Goal: Information Seeking & Learning: Find specific fact

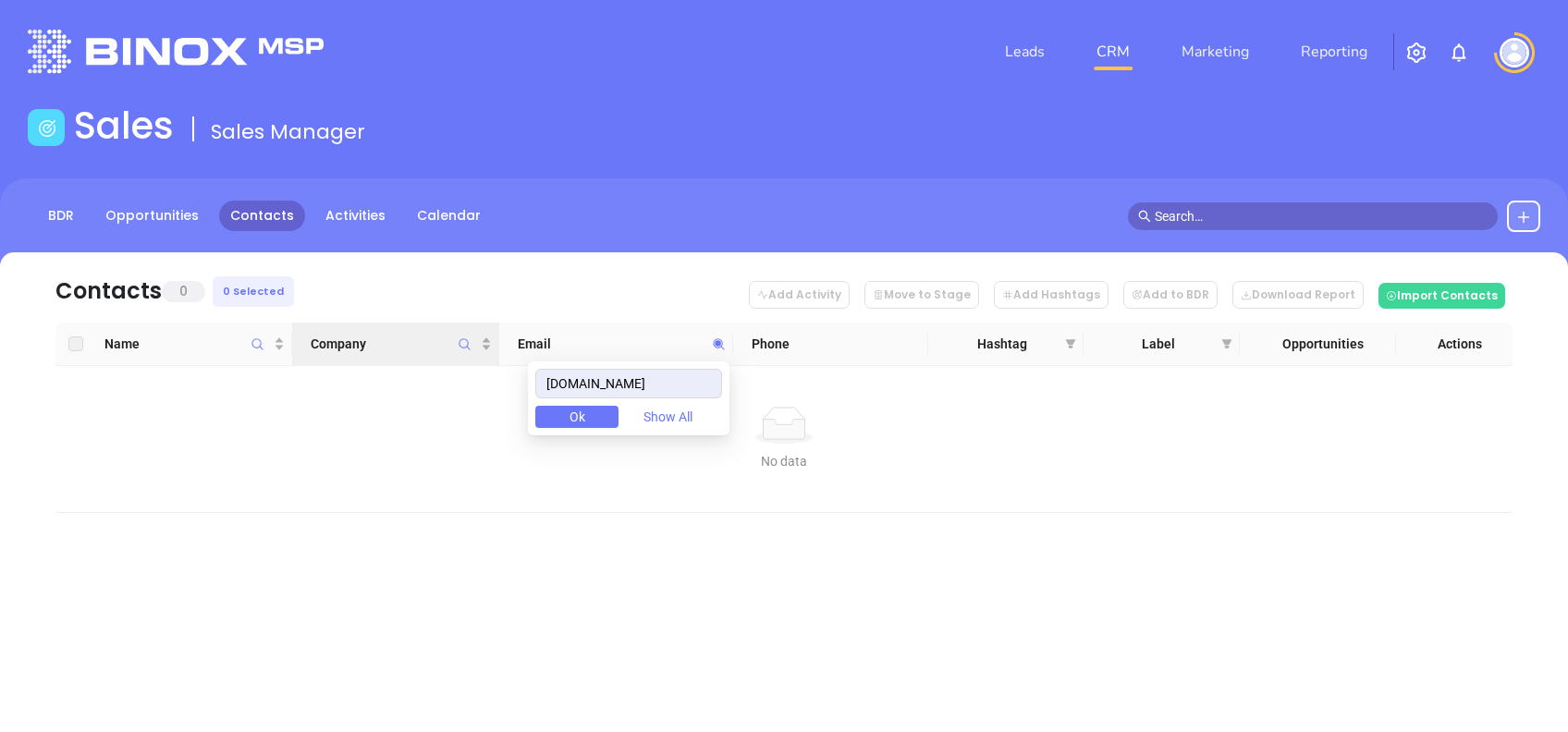
drag, startPoint x: 503, startPoint y: 382, endPoint x: 350, endPoint y: 362, distance: 154.3
click at [355, 363] on body "Leads CRM Marketing Reporting Financial Leads Leads Sales Sales Manager BDR Opp…" at bounding box center [784, 366] width 1568 height 732
drag, startPoint x: 661, startPoint y: 378, endPoint x: 452, endPoint y: 370, distance: 209.2
click at [454, 370] on body "Leads CRM Marketing Reporting Financial Leads Leads Sales Sales Manager BDR Opp…" at bounding box center [784, 366] width 1568 height 732
paste input "msminsuranceagency"
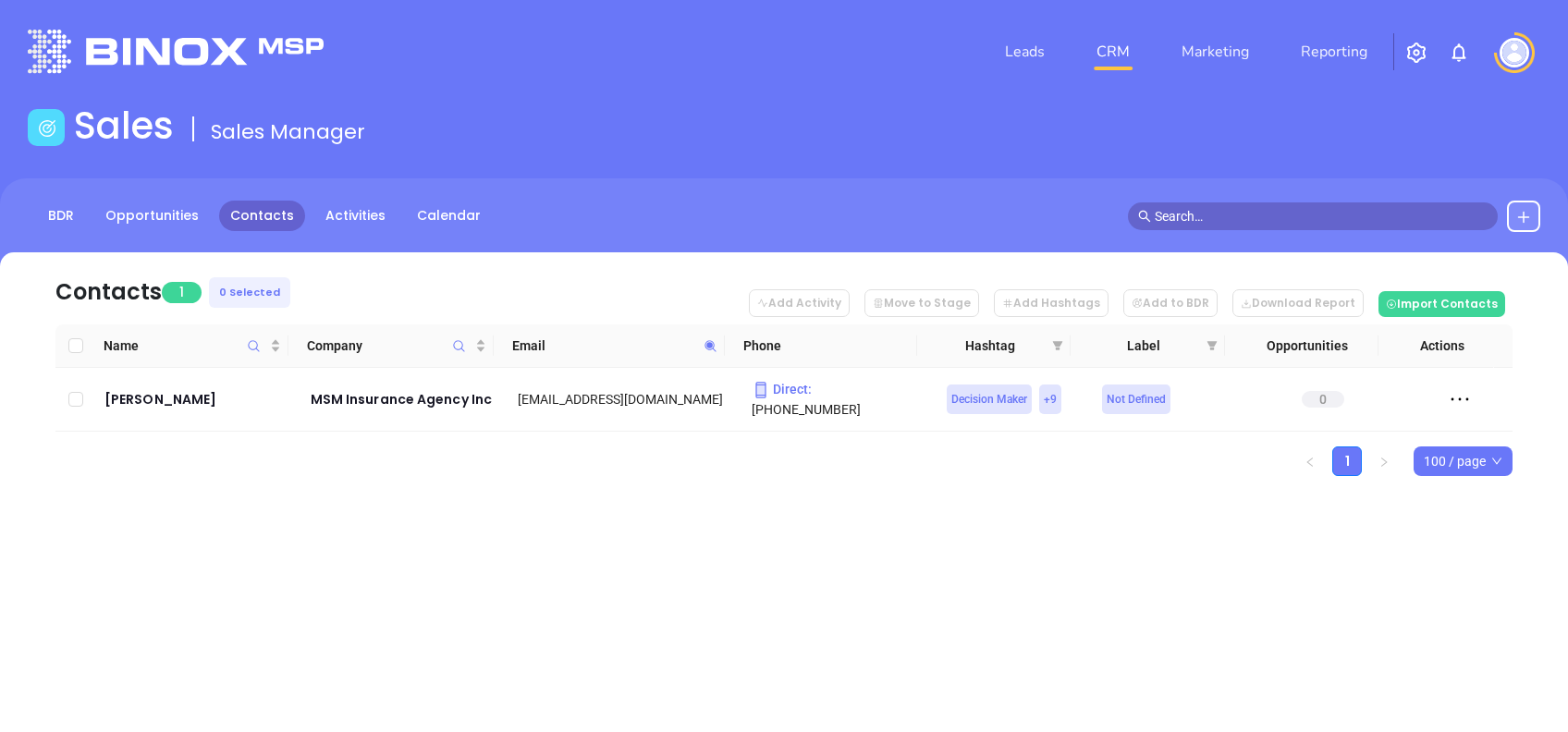
click at [712, 342] on icon at bounding box center [710, 346] width 14 height 14
paste input "connect4agents"
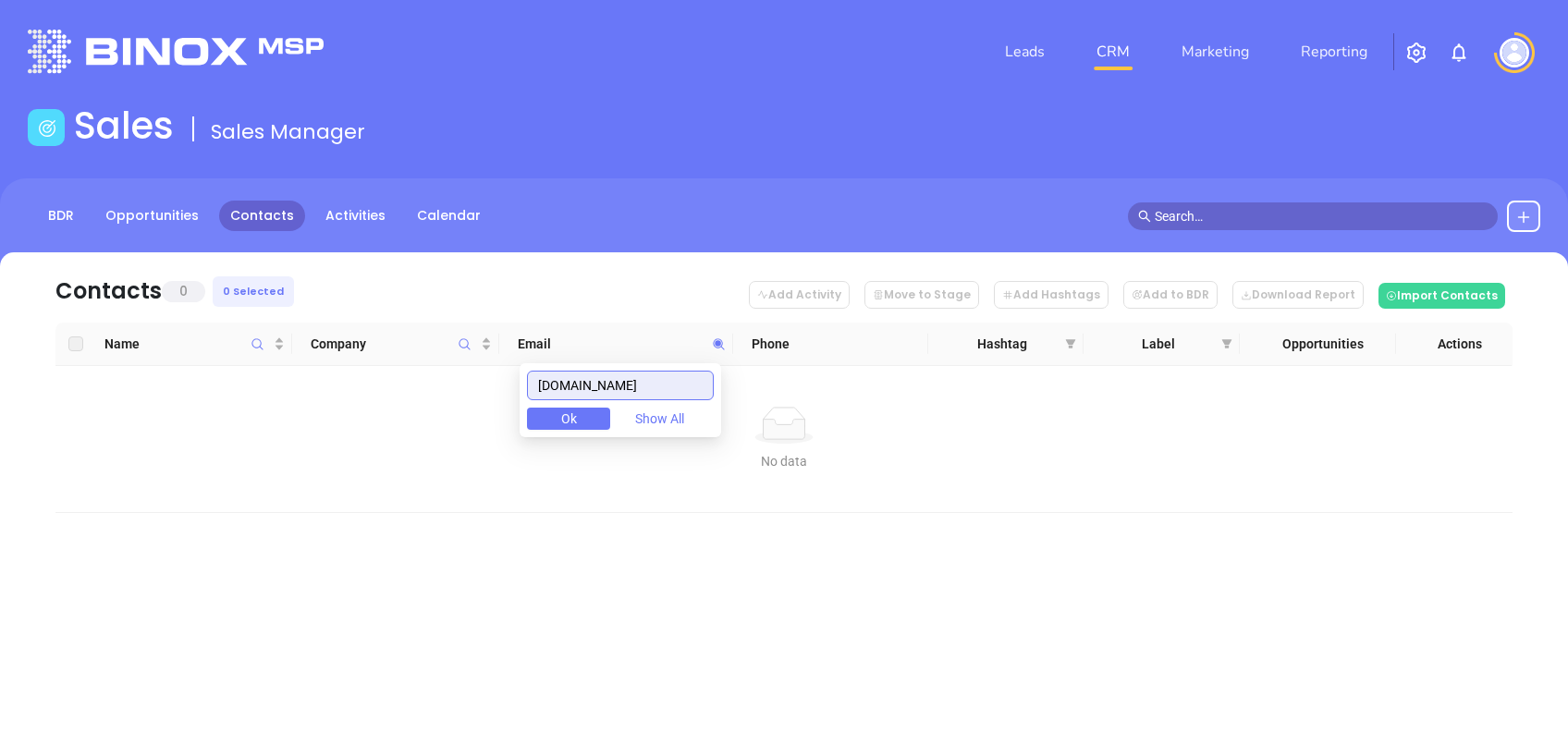
type input "[DOMAIN_NAME]"
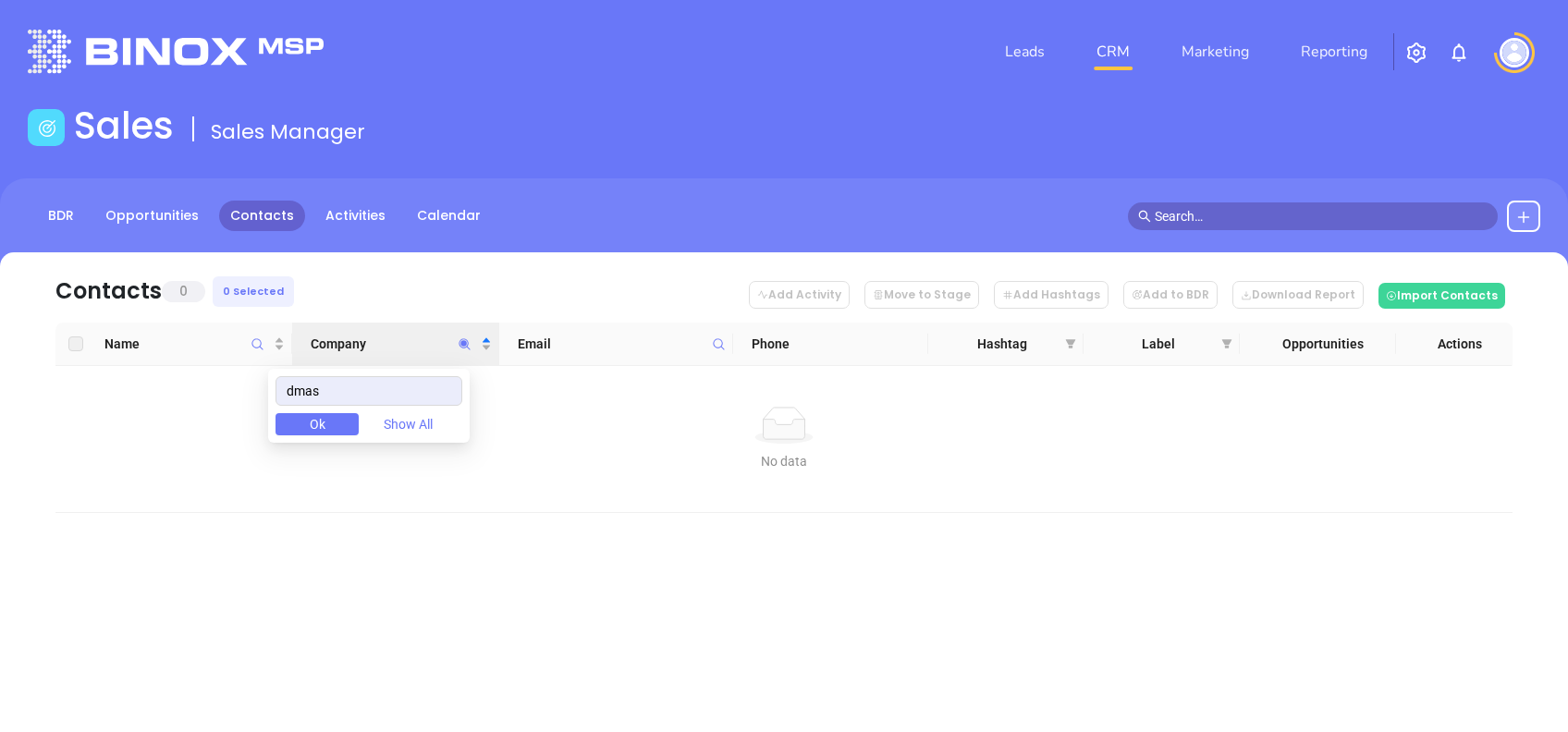
drag, startPoint x: 341, startPoint y: 389, endPoint x: 254, endPoint y: 380, distance: 87.5
click at [254, 380] on body "Leads CRM Marketing Reporting Financial Leads Leads Sales Sales Manager BDR Opp…" at bounding box center [784, 366] width 1568 height 732
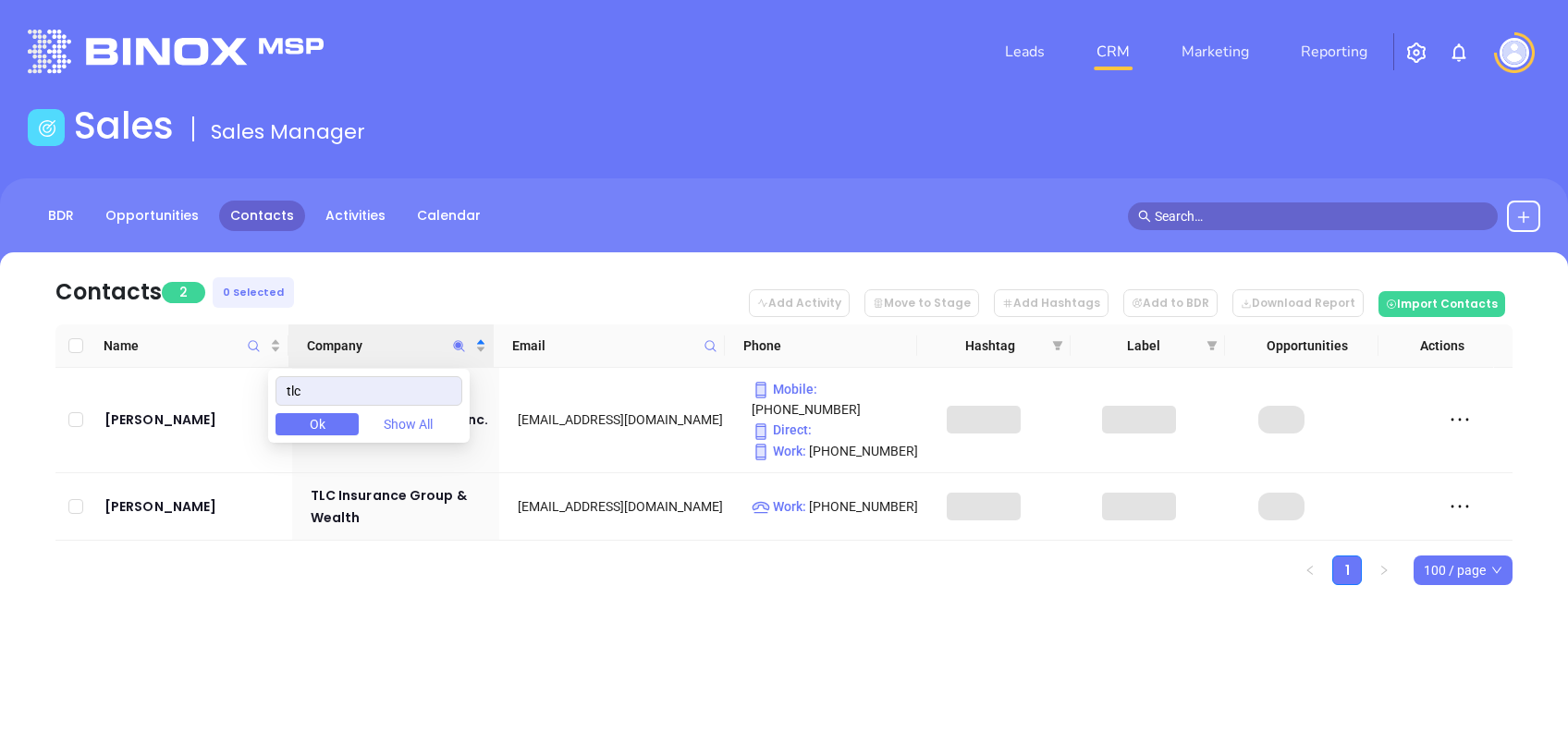
click at [443, 570] on div "Contacts 2 0 Selected Add Activity Move to Stage Add Hashtags Add to BDR Downlo…" at bounding box center [784, 451] width 1568 height 397
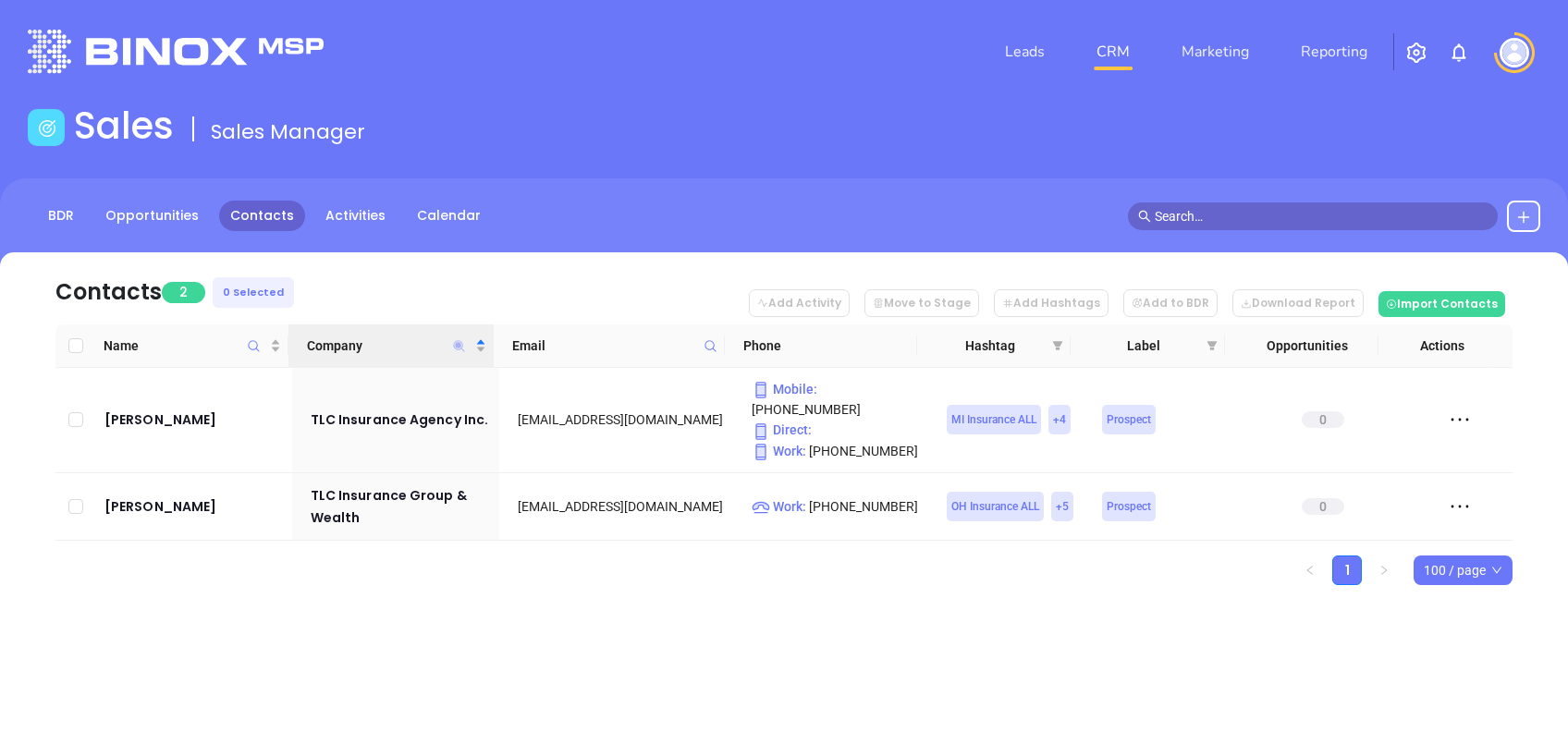
click at [459, 345] on icon "Company" at bounding box center [459, 346] width 14 height 14
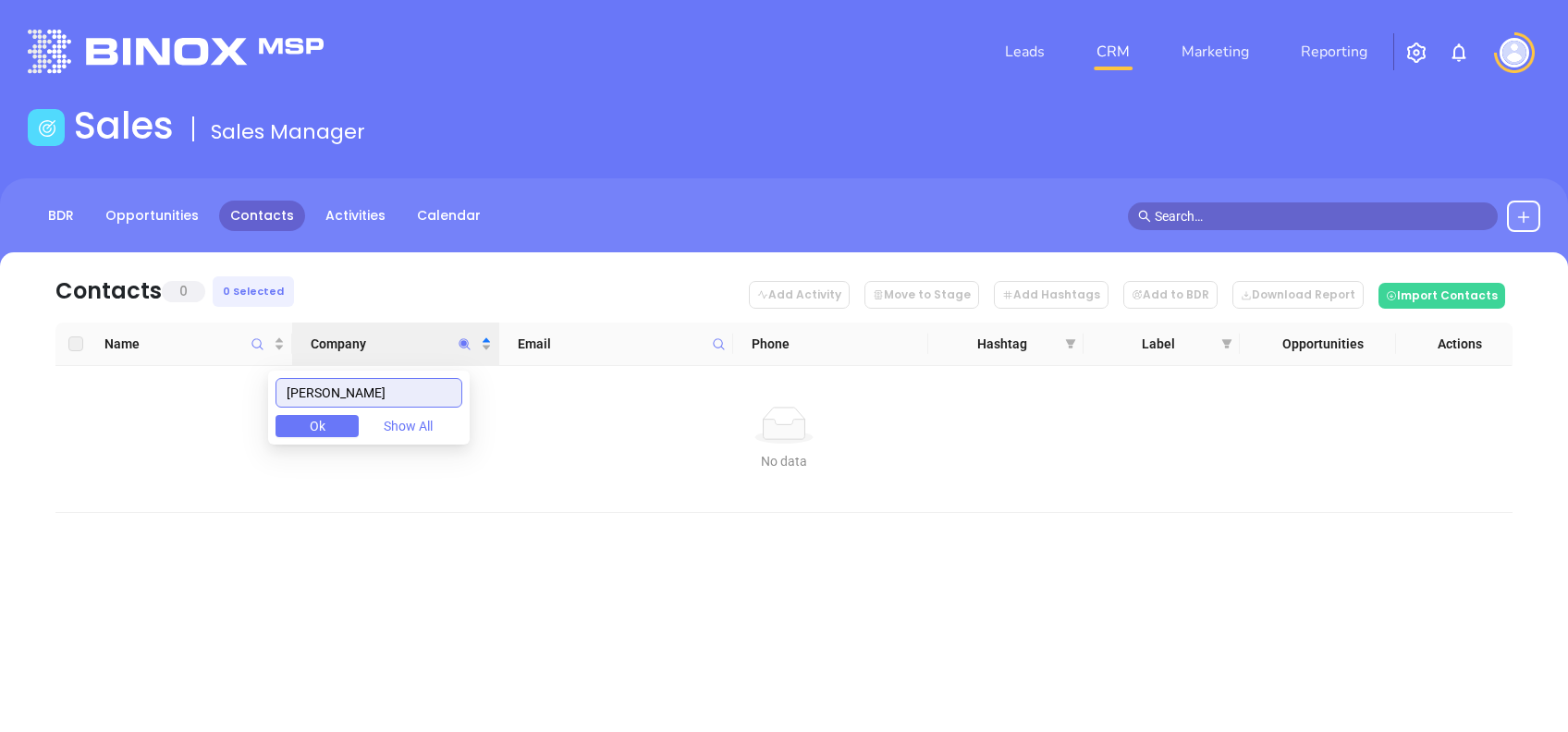
type input "arrieta"
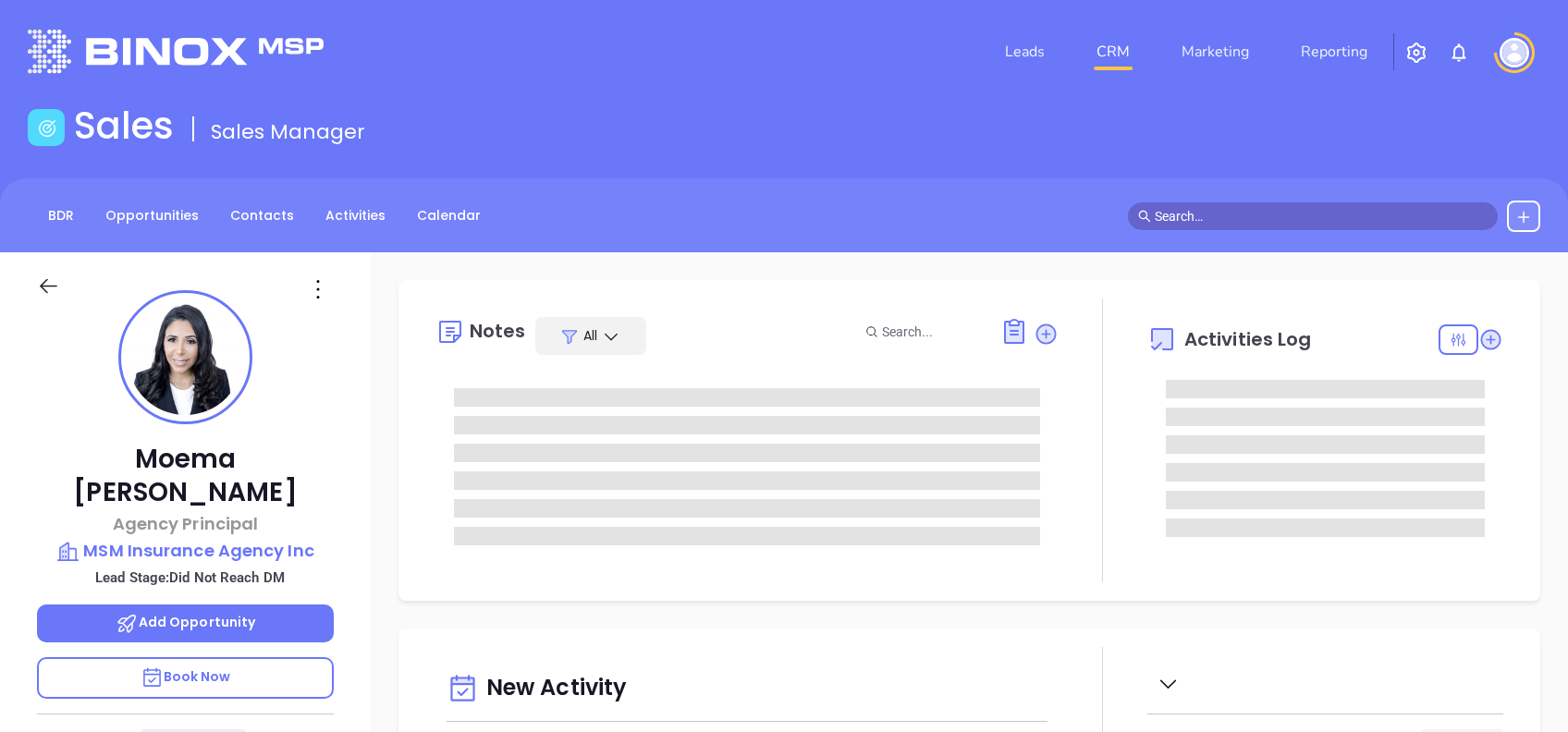
type input "[DATE]"
type input "[PERSON_NAME]"
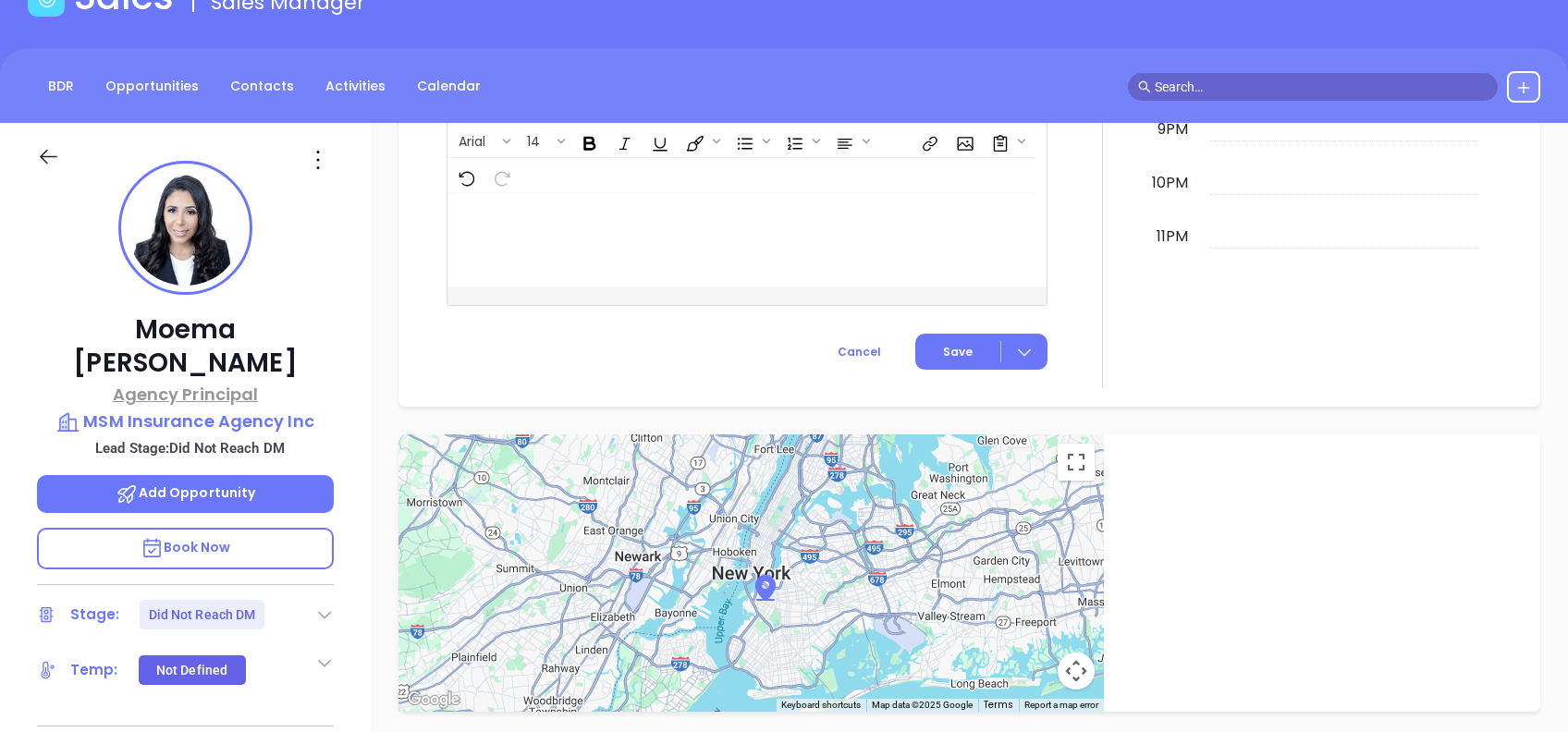
scroll to position [74, 0]
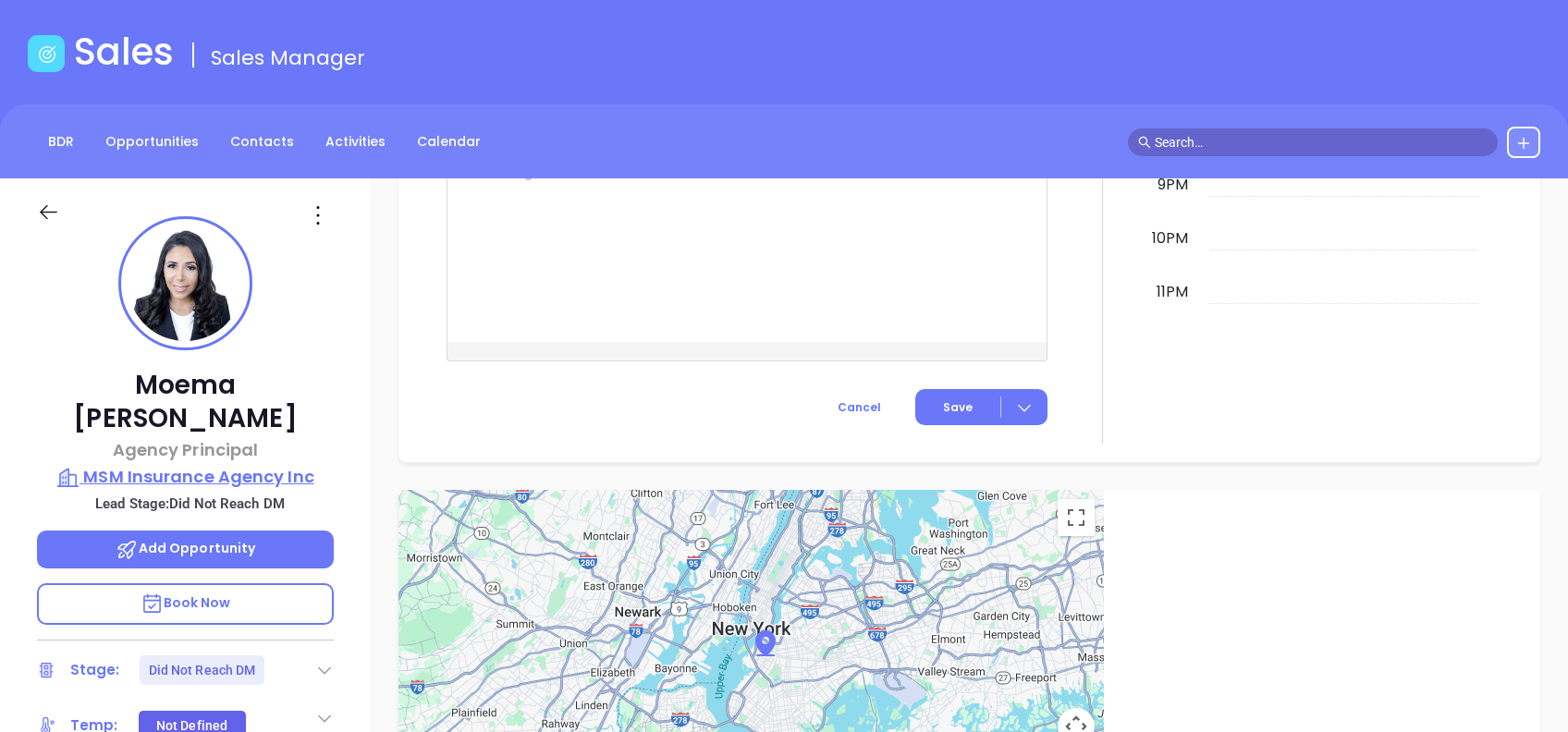
click at [243, 464] on p "MSM Insurance Agency Inc" at bounding box center [185, 476] width 297 height 26
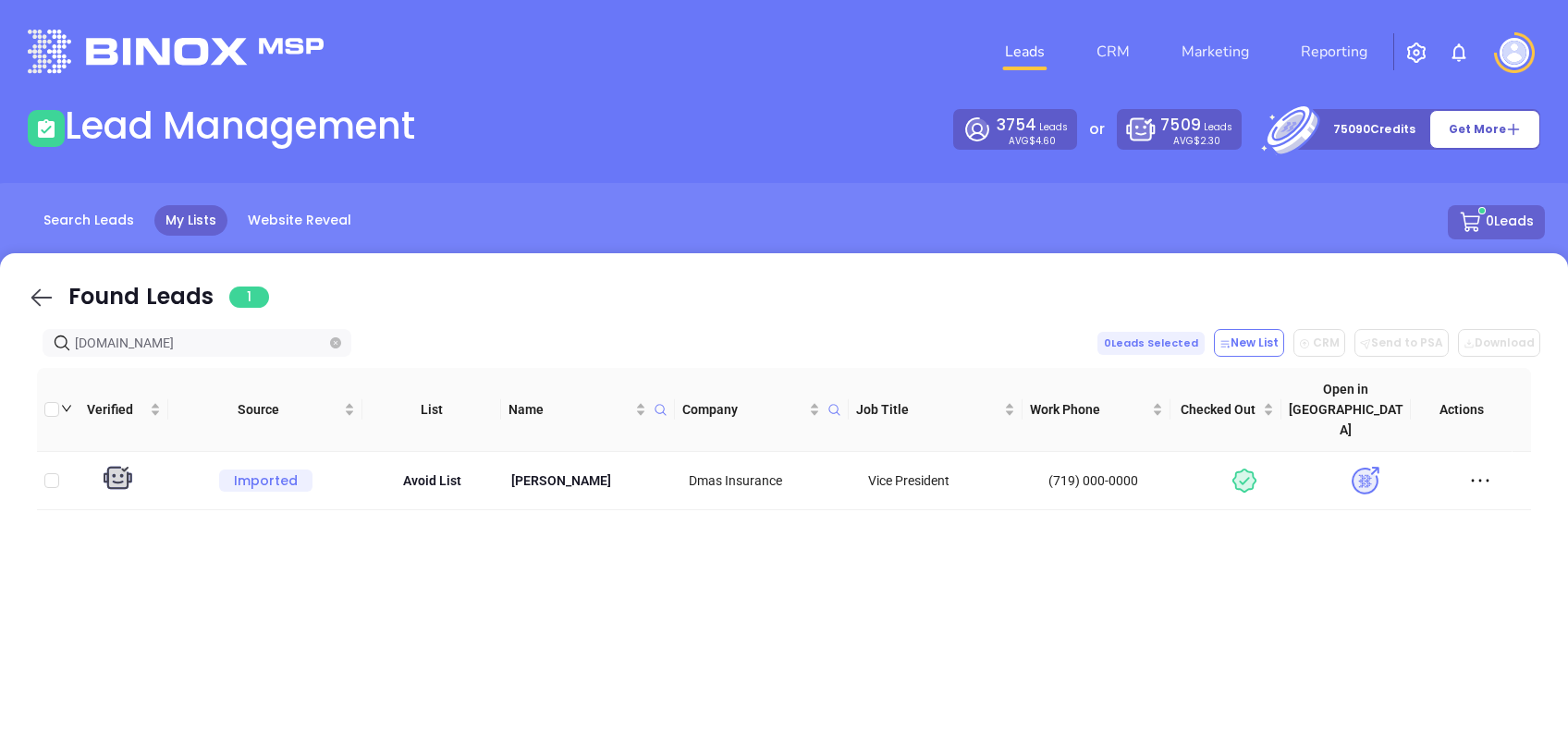
click at [48, 287] on icon at bounding box center [41, 297] width 28 height 28
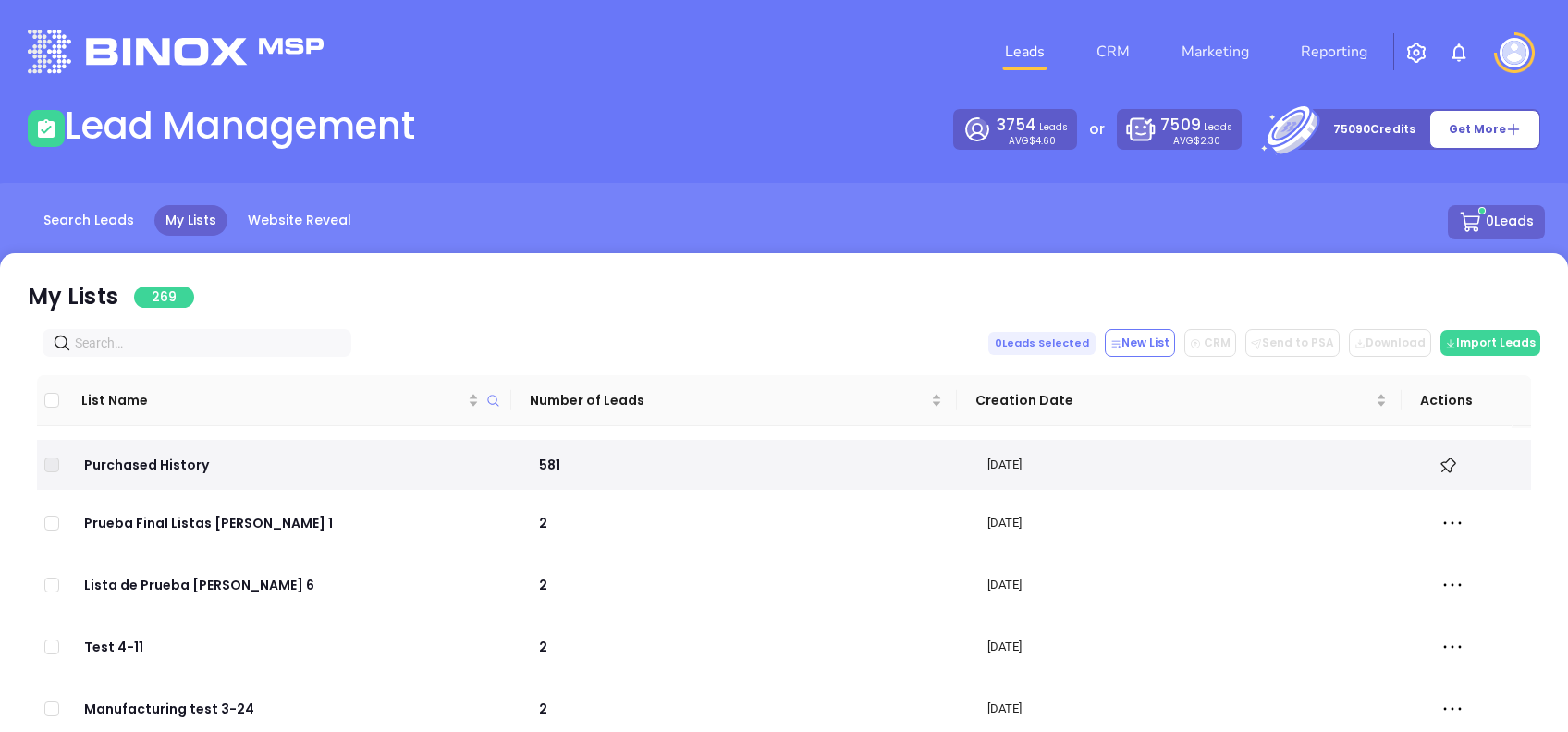
click at [189, 342] on input "text" at bounding box center [201, 342] width 252 height 20
paste input "connect4agents.com"
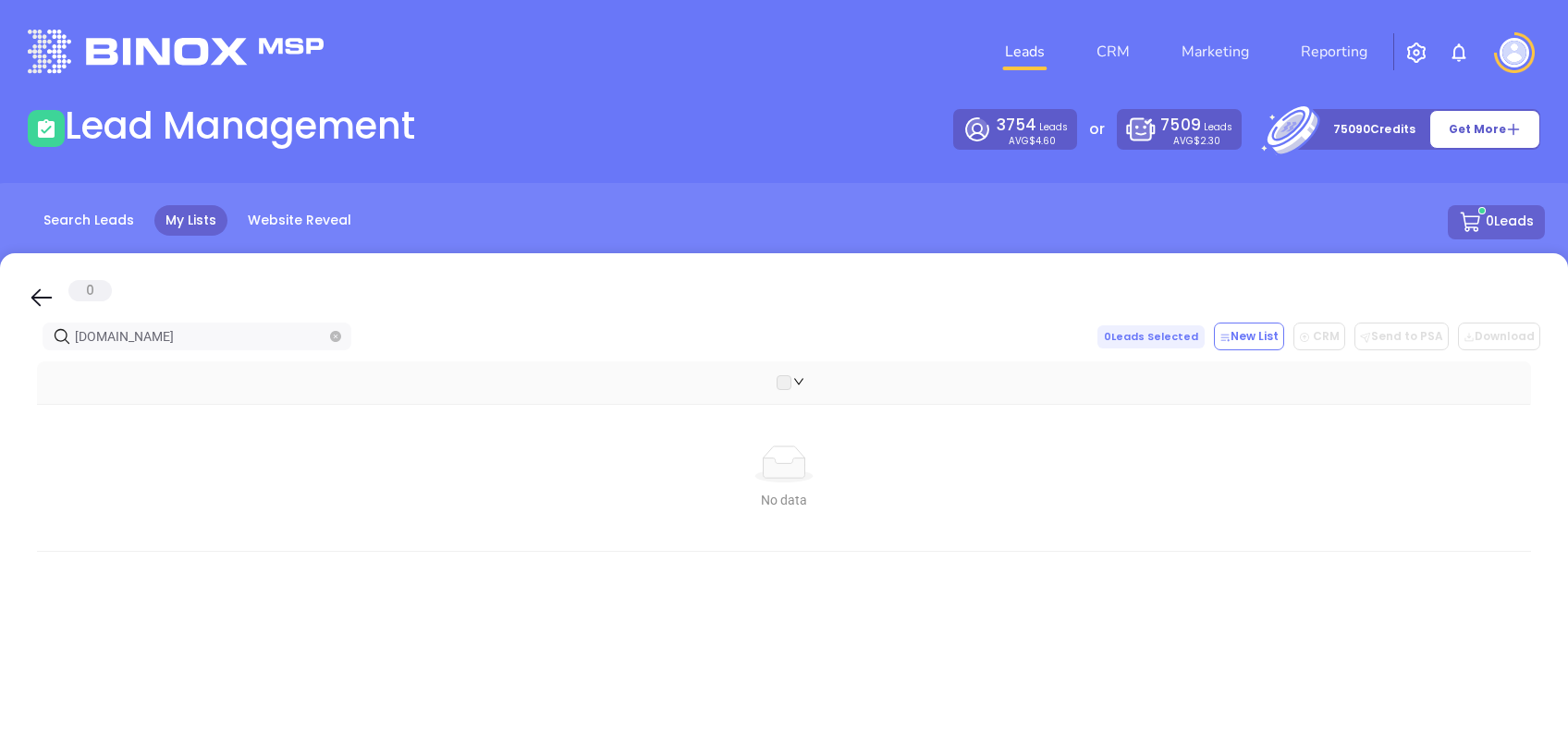
type input "[DOMAIN_NAME]"
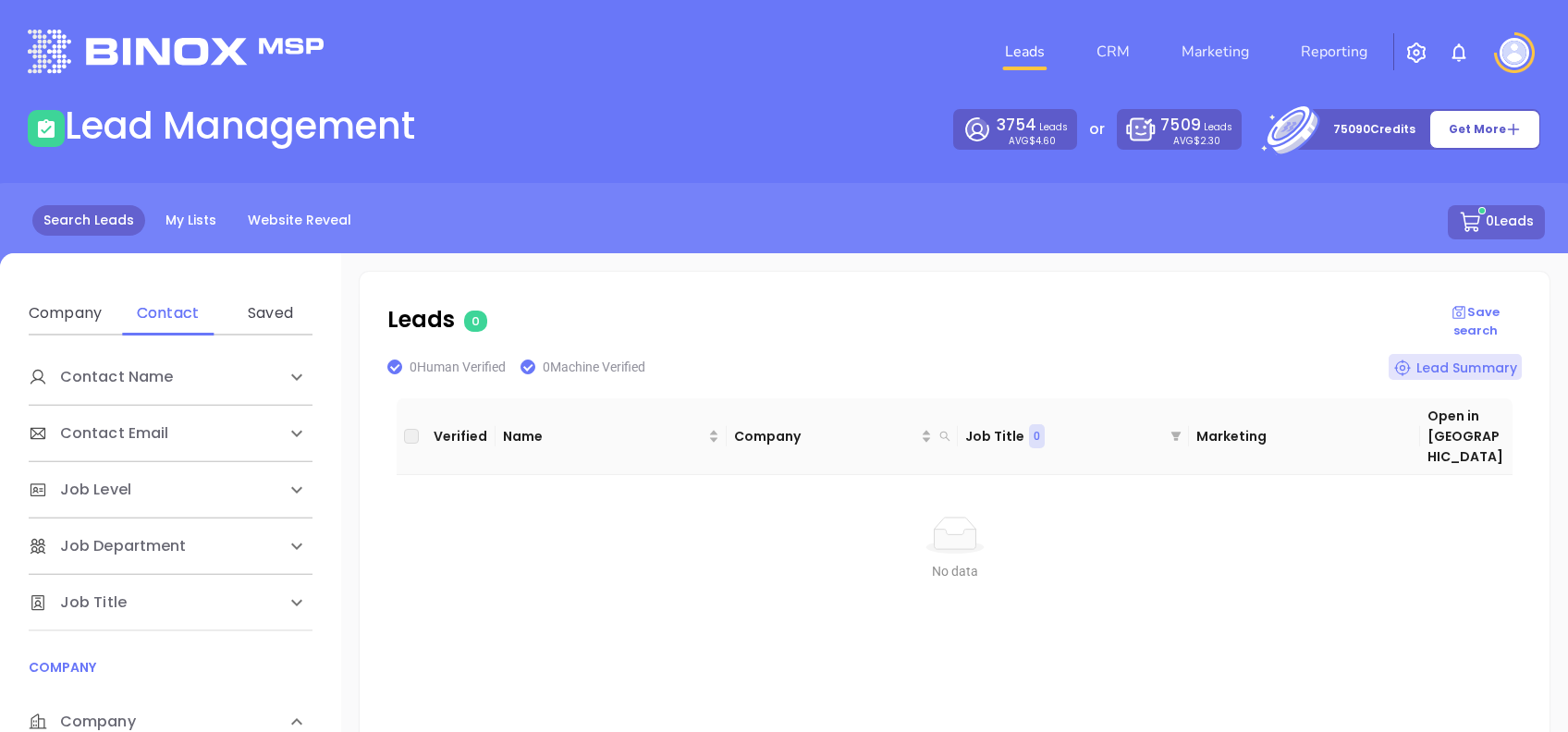
scroll to position [246, 0]
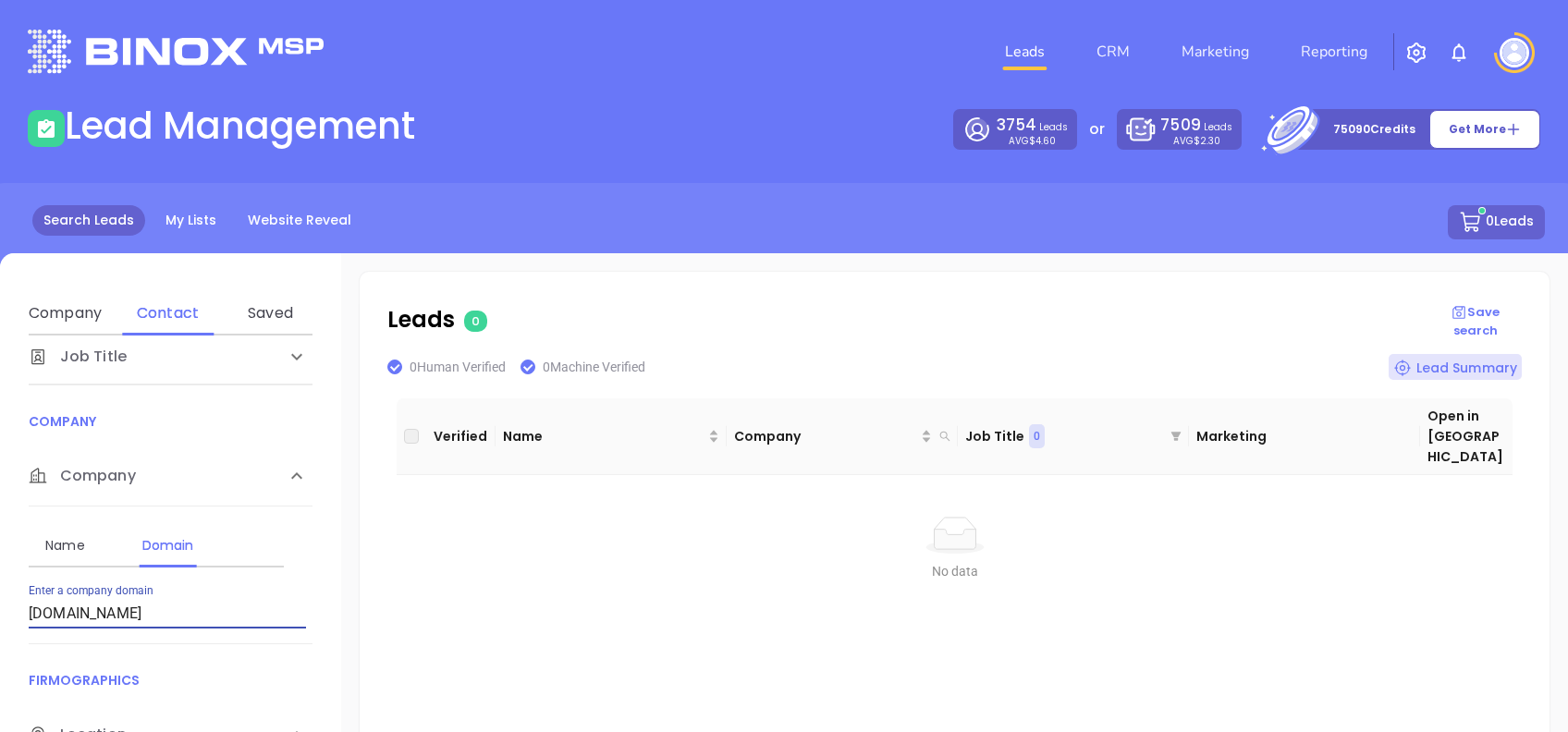
drag, startPoint x: 250, startPoint y: 604, endPoint x: -6, endPoint y: 563, distance: 259.3
click at [0, 563] on html "Leads CRM Marketing Reporting Financial Leads Leads Lead Management 3754 Leads …" at bounding box center [784, 366] width 1568 height 732
type input "[DOMAIN_NAME]"
